Goal: Transaction & Acquisition: Purchase product/service

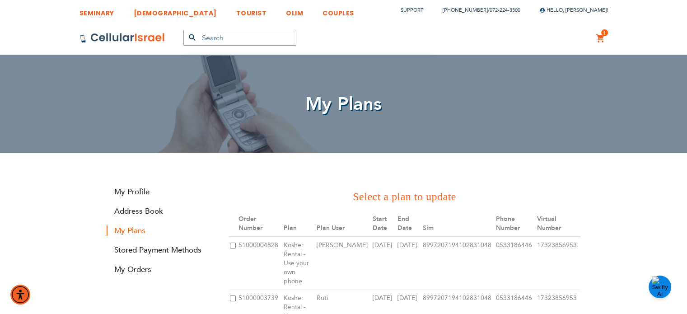
click at [601, 38] on link "1 1 items My Cart" at bounding box center [601, 38] width 10 height 11
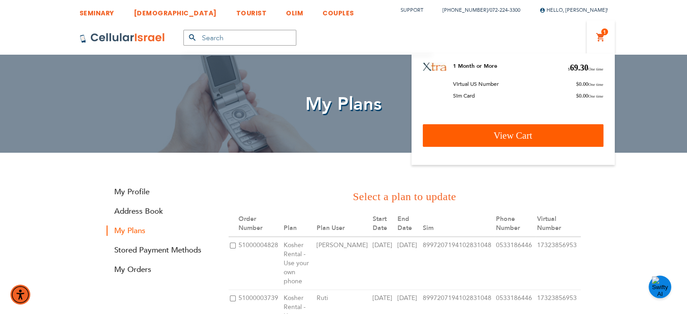
click at [496, 128] on link "View Cart" at bounding box center [513, 135] width 181 height 23
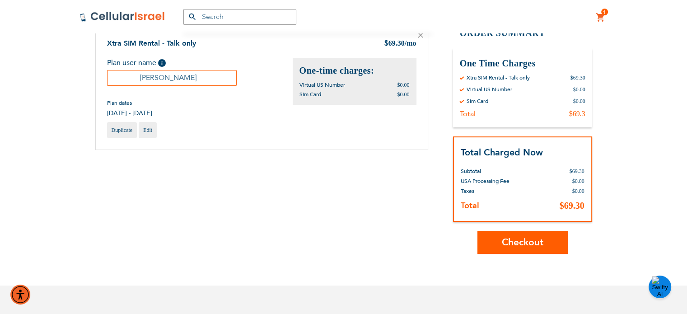
scroll to position [107, 0]
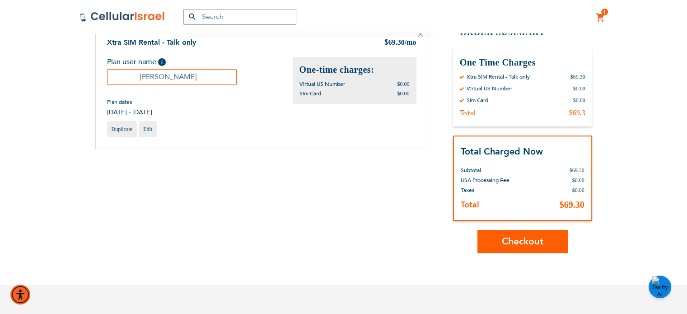
click at [522, 244] on span "Checkout" at bounding box center [523, 241] width 42 height 13
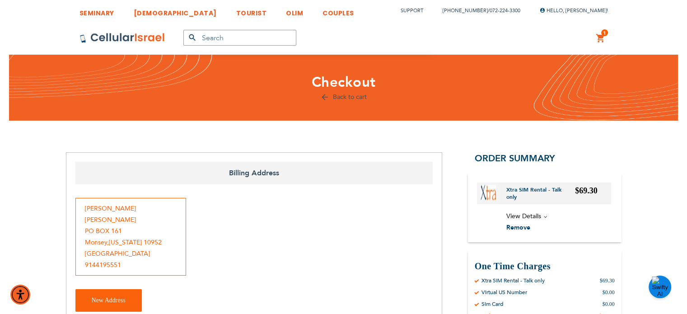
click at [600, 39] on link "1 1 items My Cart" at bounding box center [601, 38] width 10 height 11
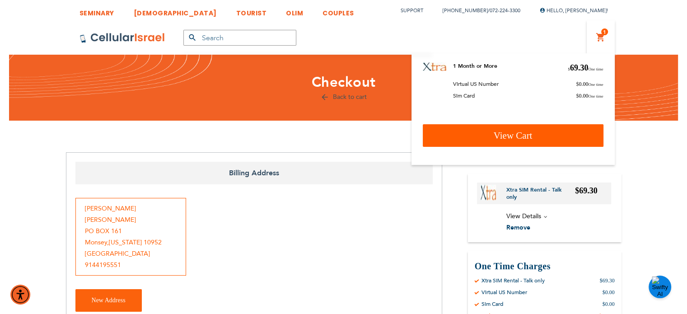
click at [515, 137] on span "View Cart" at bounding box center [513, 135] width 39 height 11
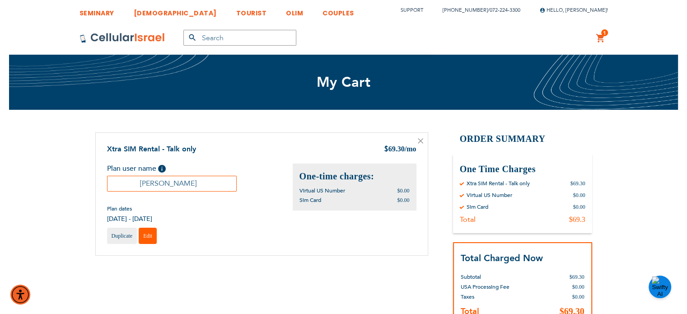
click at [143, 235] on span "Edit" at bounding box center [147, 236] width 9 height 6
